Goal: Information Seeking & Learning: Find specific fact

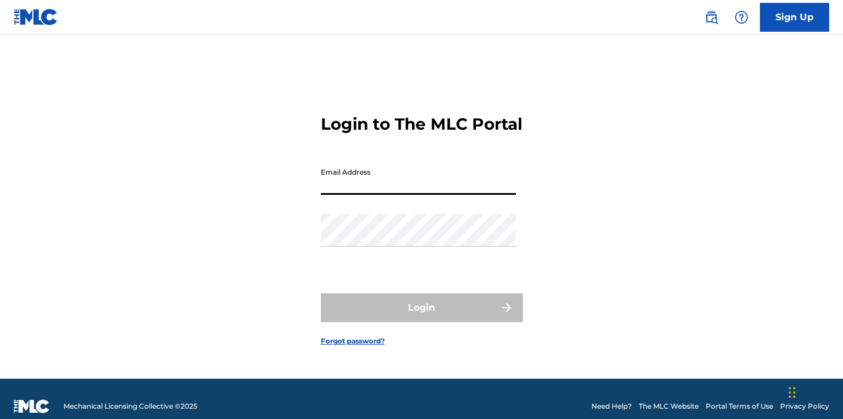
click at [370, 195] on input "Email Address" at bounding box center [418, 178] width 195 height 33
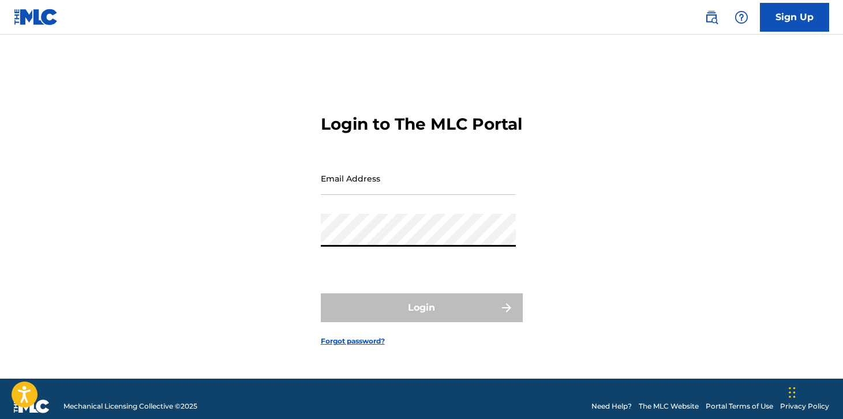
type input "[PERSON_NAME][EMAIL_ADDRESS][DOMAIN_NAME]"
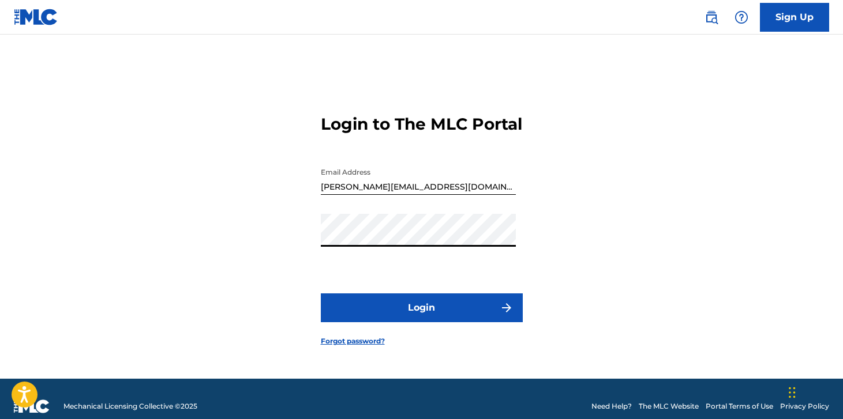
click at [377, 313] on button "Login" at bounding box center [422, 308] width 202 height 29
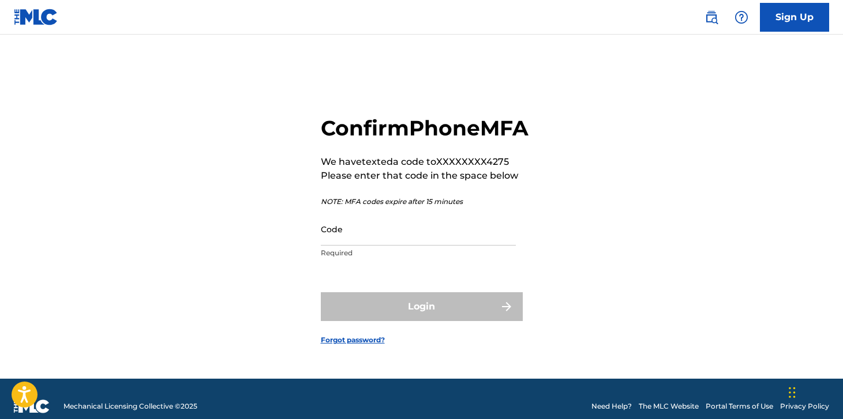
click at [359, 246] on input "Code" at bounding box center [418, 229] width 195 height 33
paste input "046591"
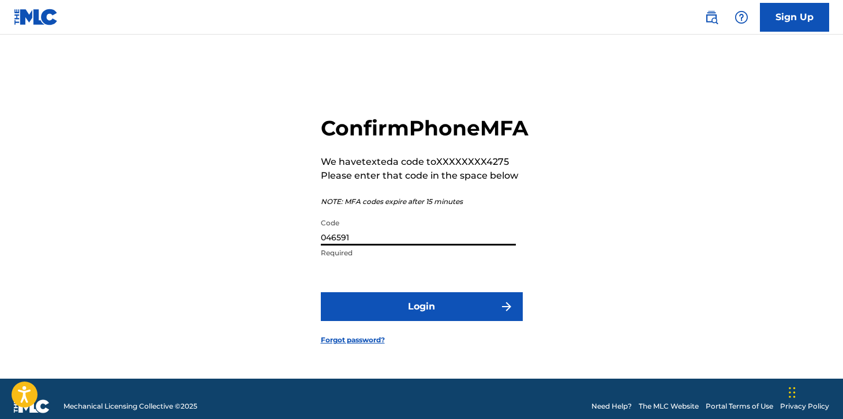
type input "046591"
click at [321, 292] on button "Login" at bounding box center [422, 306] width 202 height 29
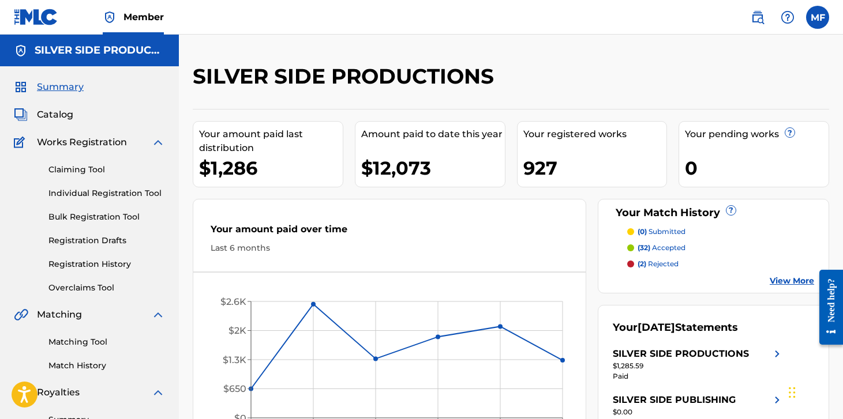
click at [761, 20] on img at bounding box center [757, 17] width 14 height 14
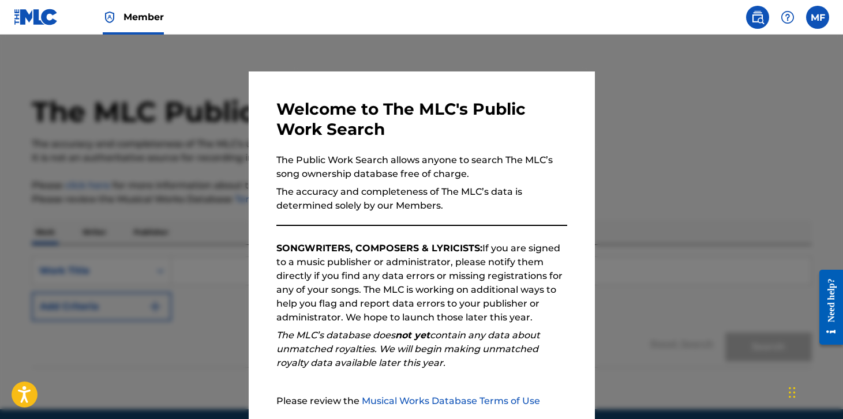
scroll to position [108, 0]
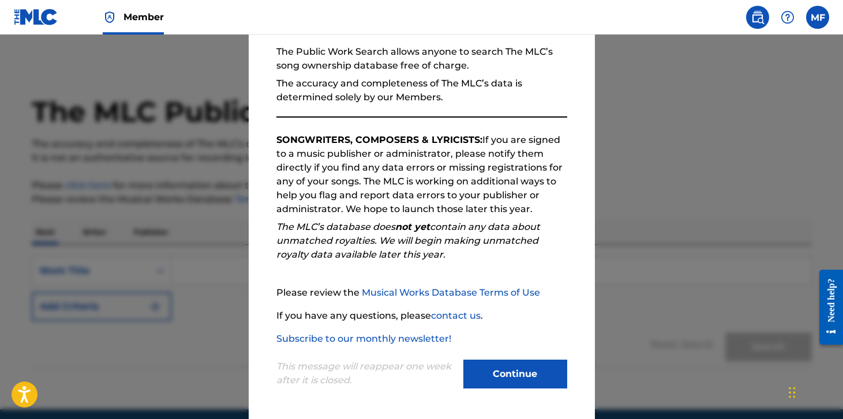
click at [513, 373] on button "Continue" at bounding box center [515, 374] width 104 height 29
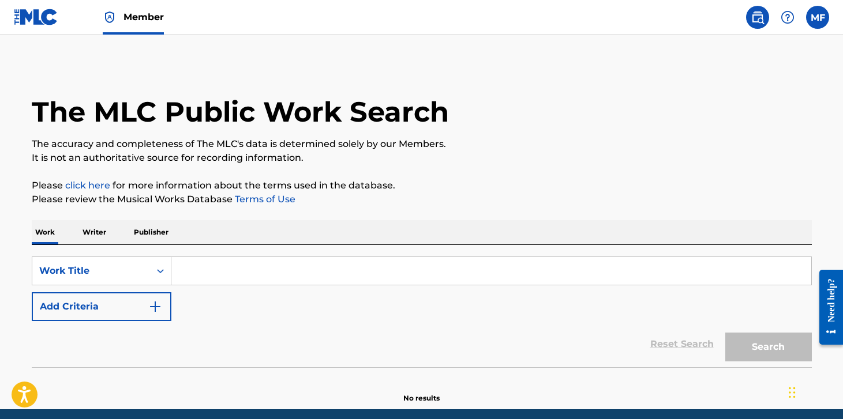
click at [227, 273] on input "Search Form" at bounding box center [491, 271] width 640 height 28
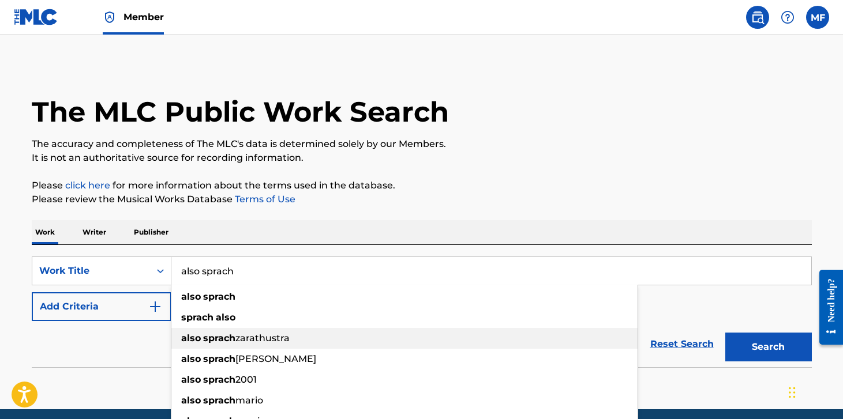
click at [236, 340] on span "zarathustra" at bounding box center [262, 338] width 54 height 11
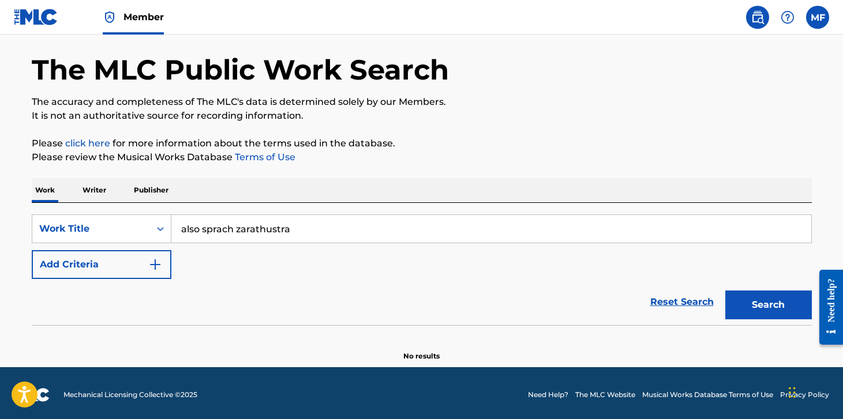
scroll to position [46, 0]
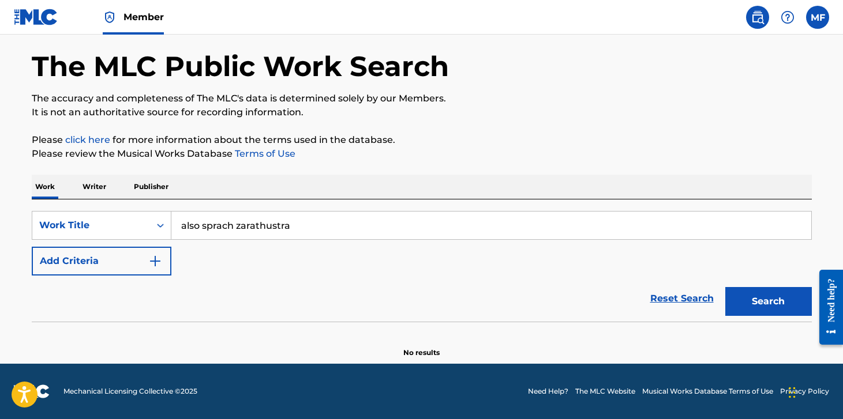
click at [760, 302] on button "Search" at bounding box center [768, 301] width 87 height 29
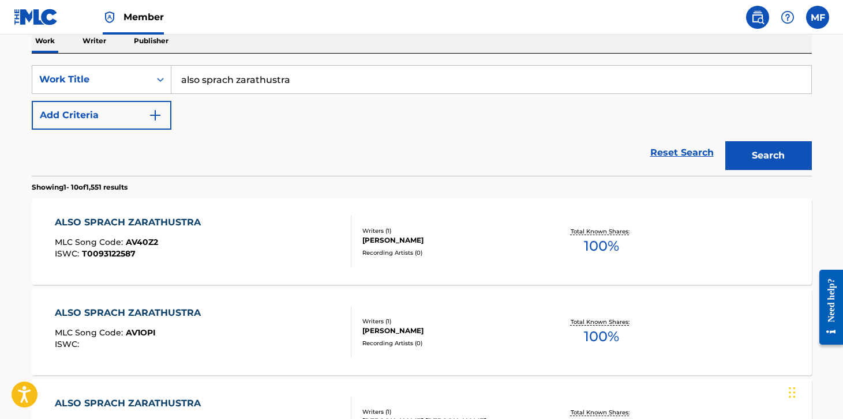
scroll to position [0, 0]
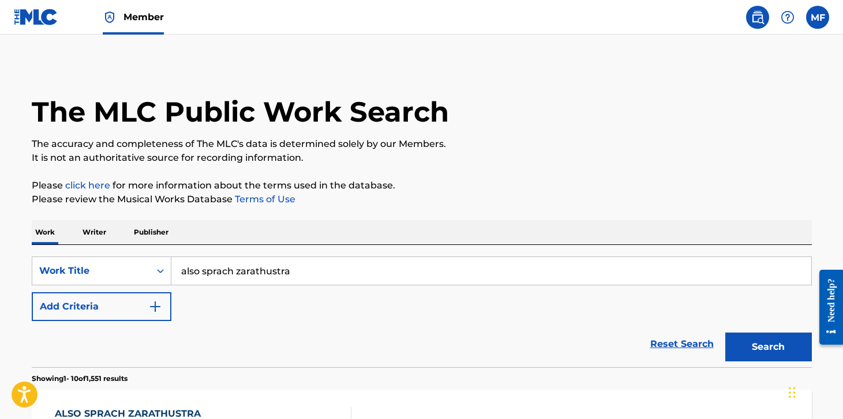
click at [193, 271] on input "also sprach zarathustra" at bounding box center [491, 271] width 640 height 28
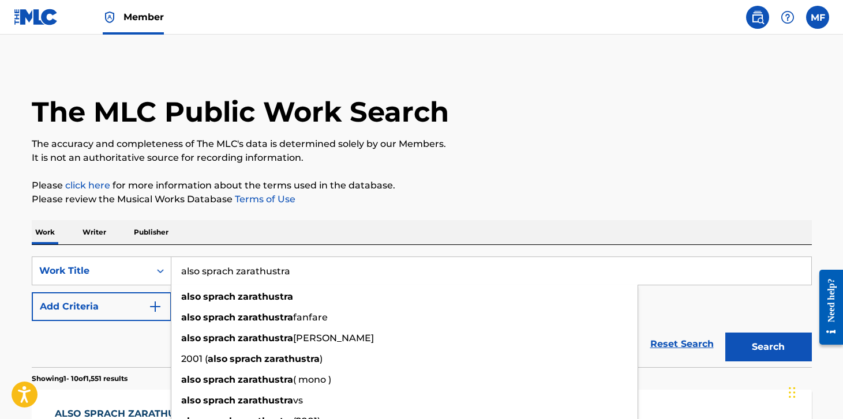
drag, startPoint x: 193, startPoint y: 271, endPoint x: 325, endPoint y: 271, distance: 132.6
click at [325, 271] on input "also sprach zarathustra" at bounding box center [491, 271] width 640 height 28
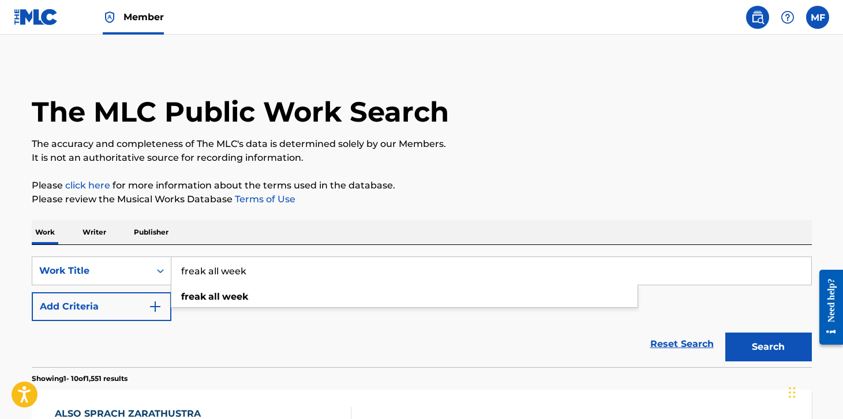
type input "freak all week"
click at [142, 301] on button "Add Criteria" at bounding box center [102, 306] width 140 height 29
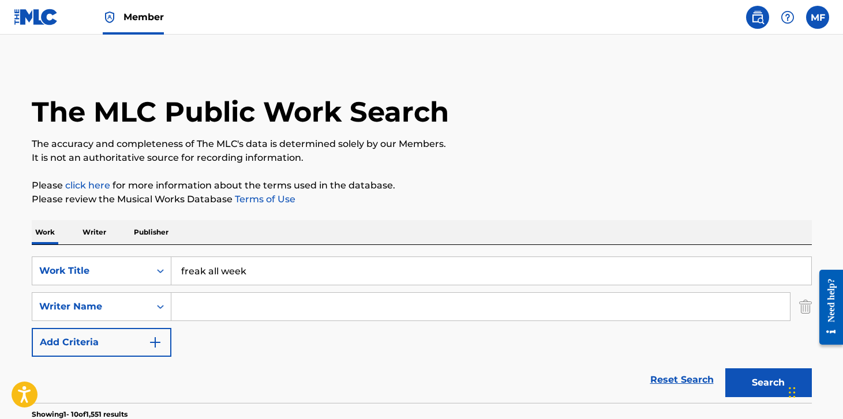
click at [213, 300] on input "Search Form" at bounding box center [480, 307] width 618 height 28
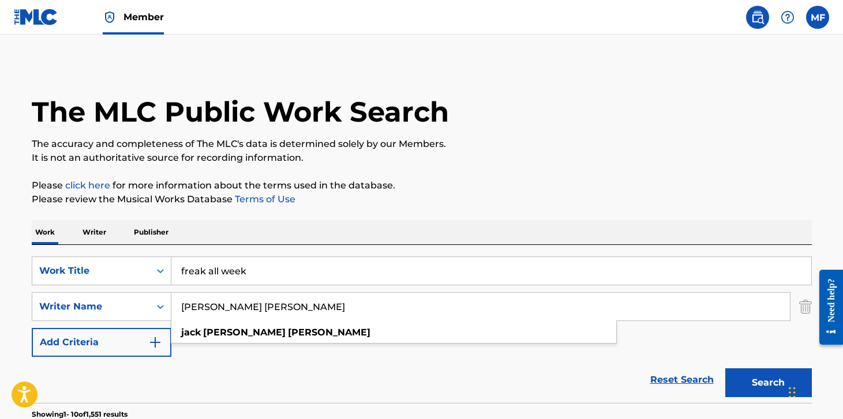
type input "[PERSON_NAME] [PERSON_NAME]"
click at [725, 369] on button "Search" at bounding box center [768, 383] width 87 height 29
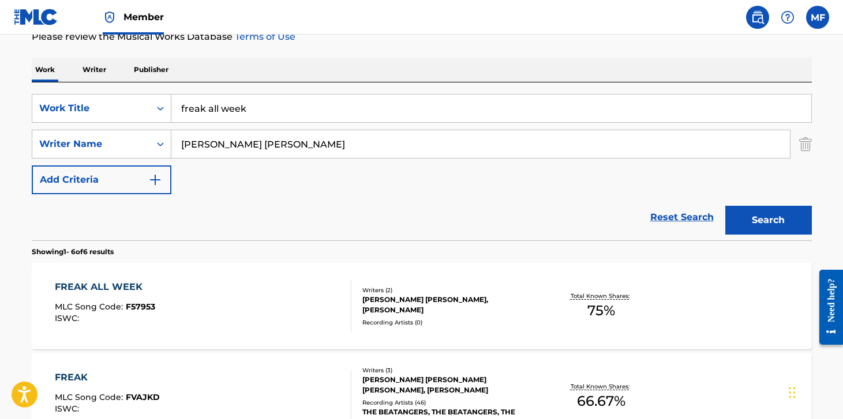
scroll to position [164, 0]
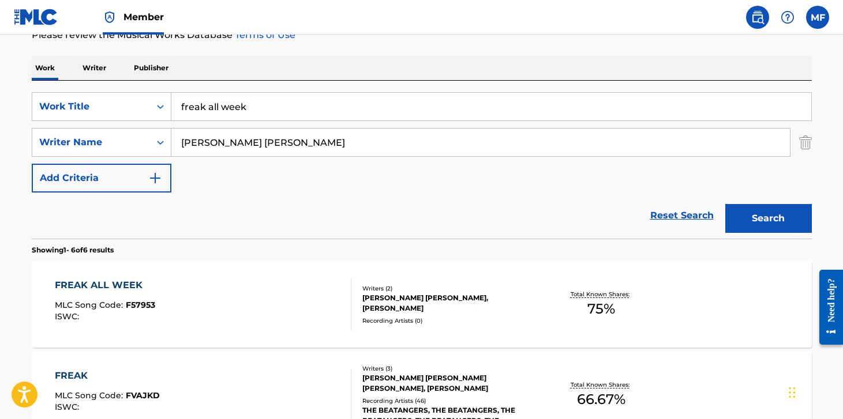
click at [221, 311] on div "FREAK ALL WEEK MLC Song Code : F57953 ISWC :" at bounding box center [203, 305] width 296 height 52
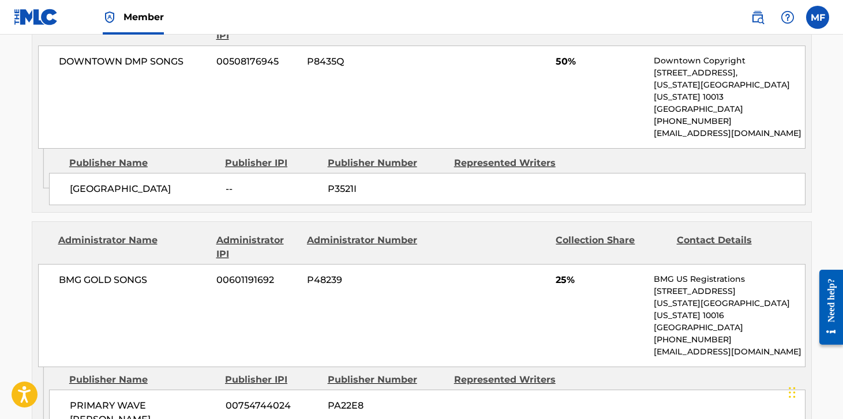
scroll to position [609, 0]
